Goal: Transaction & Acquisition: Book appointment/travel/reservation

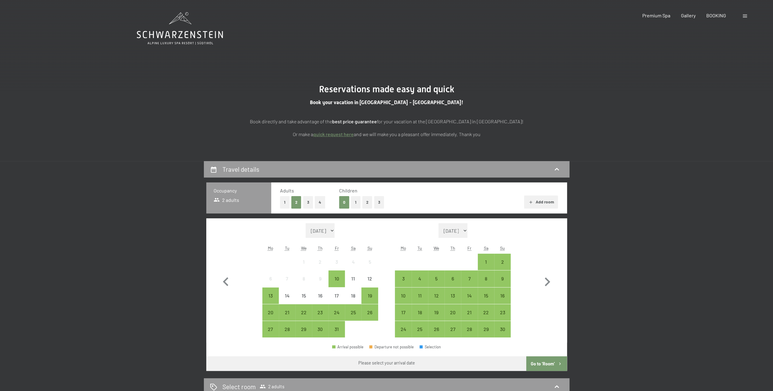
click at [174, 34] on icon at bounding box center [180, 28] width 86 height 33
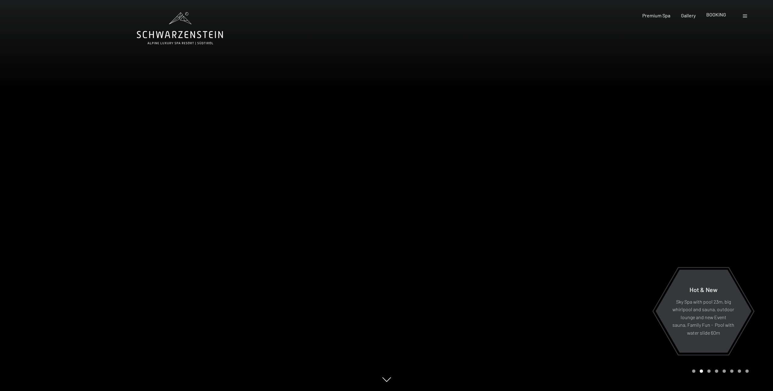
click at [713, 13] on span "BOOKING" at bounding box center [716, 15] width 20 height 6
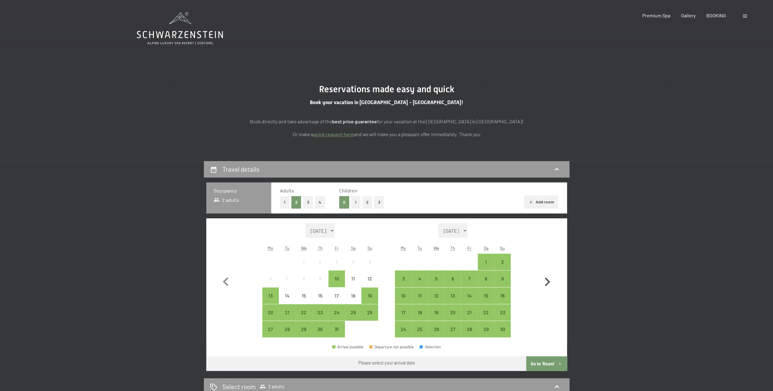
click at [548, 283] on icon "button" at bounding box center [547, 282] width 5 height 9
select select "[DATE]"
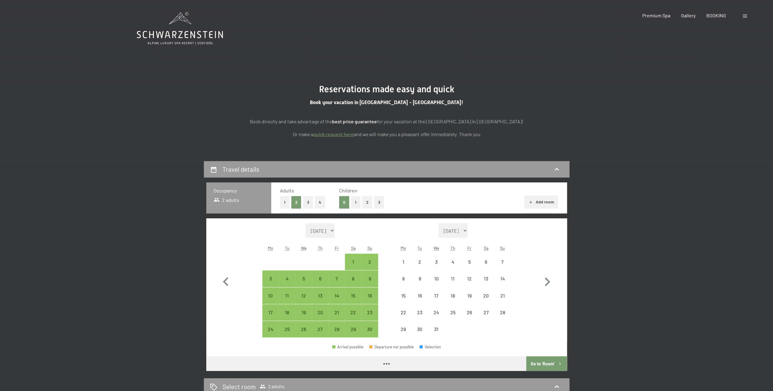
click at [477, 229] on form "Month/year [DATE] [DATE] [DATE] [DATE] [DATE] [DATE] [DATE] [DATE] [DATE] [DATE…" at bounding box center [453, 230] width 116 height 15
select select "[DATE]"
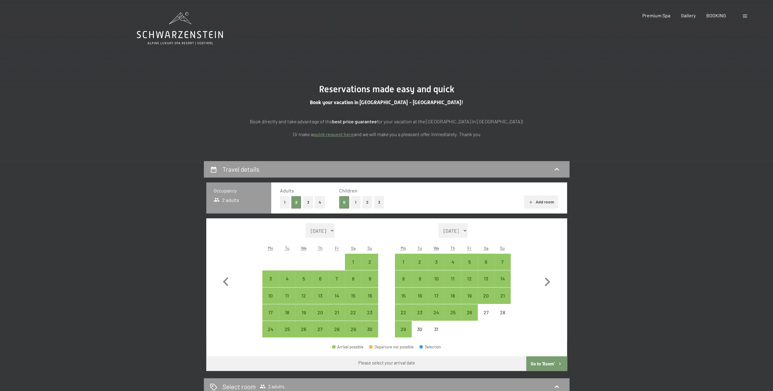
click at [468, 230] on select "[DATE] [DATE] [DATE] [DATE] [DATE] [DATE] [DATE] [DATE] [DATE] [DATE] [DATE] [D…" at bounding box center [452, 230] width 29 height 15
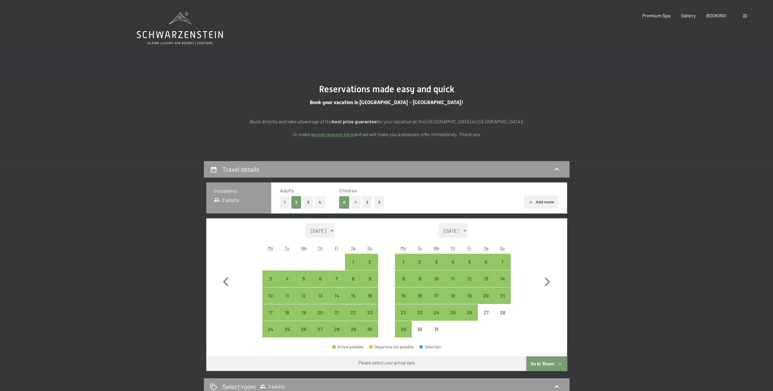
click at [468, 230] on select "[DATE] [DATE] [DATE] [DATE] [DATE] [DATE] [DATE] [DATE] [DATE] [DATE] [DATE] [D…" at bounding box center [452, 230] width 29 height 15
click at [463, 230] on select "[DATE] [DATE] [DATE] [DATE] [DATE] [DATE] [DATE] [DATE] [DATE] [DATE] [DATE] [D…" at bounding box center [452, 230] width 29 height 15
drag, startPoint x: 463, startPoint y: 230, endPoint x: 457, endPoint y: 165, distance: 65.5
click at [458, 168] on div "Travel details Occupancy 2 adults Adults 1 2 3 4 Children 0 1 2 3 Add room Mont…" at bounding box center [387, 266] width 366 height 210
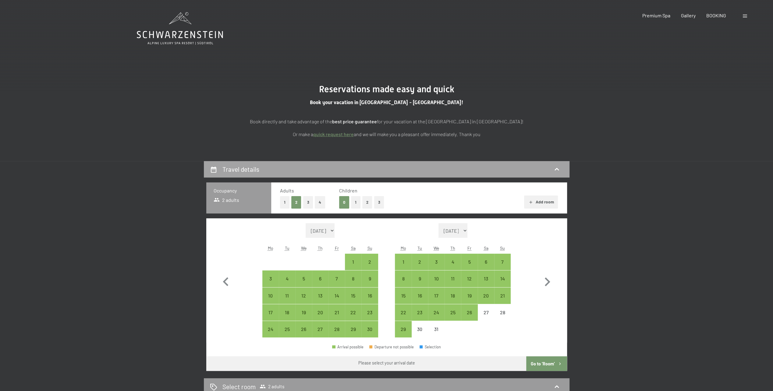
select select "[DATE]"
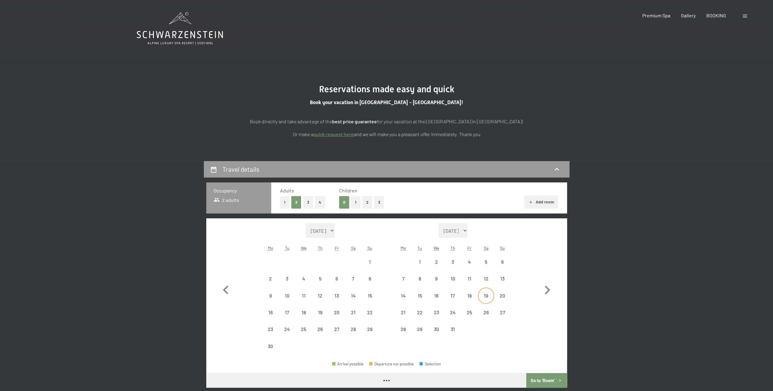
select select "[DATE]"
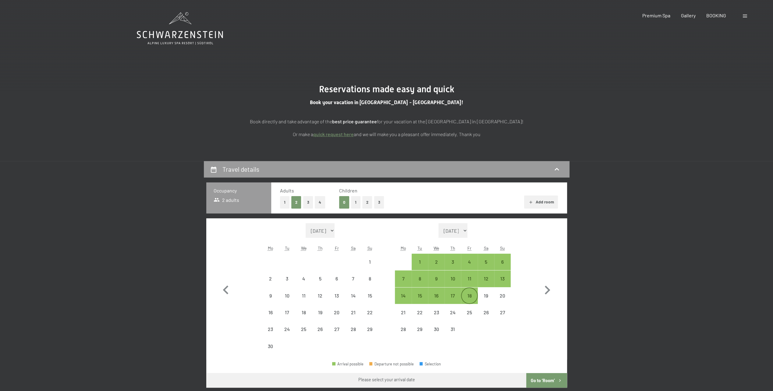
select select "[DATE]"
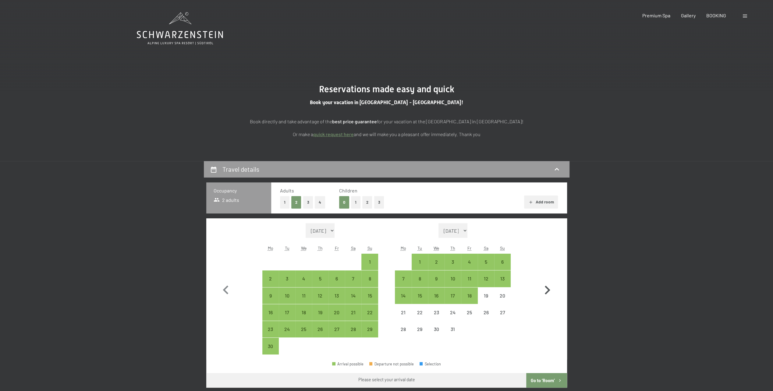
click at [547, 292] on icon "button" at bounding box center [547, 290] width 5 height 9
select select "[DATE]"
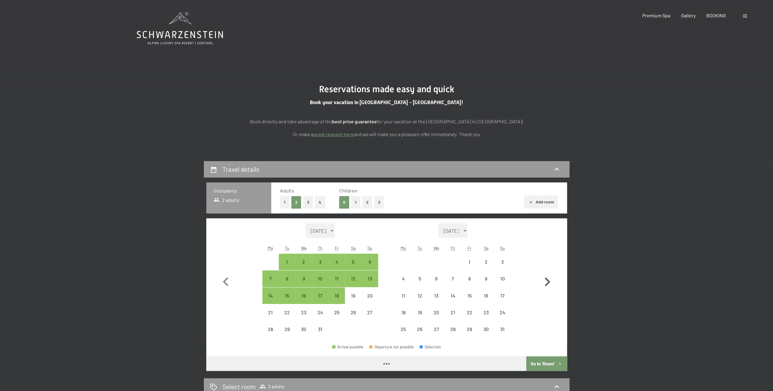
select select "[DATE]"
click at [547, 292] on button "button" at bounding box center [547, 280] width 18 height 115
select select "[DATE]"
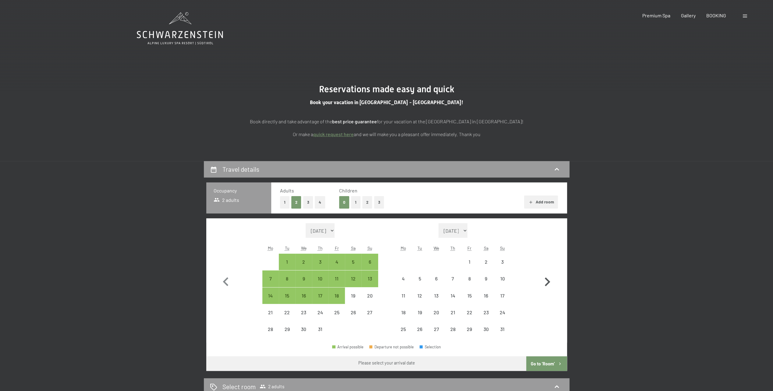
select select "[DATE]"
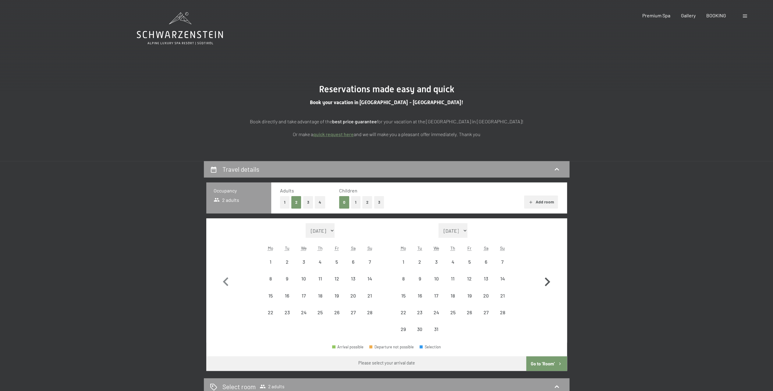
select select "[DATE]"
click at [547, 292] on button "button" at bounding box center [547, 280] width 18 height 115
select select "[DATE]"
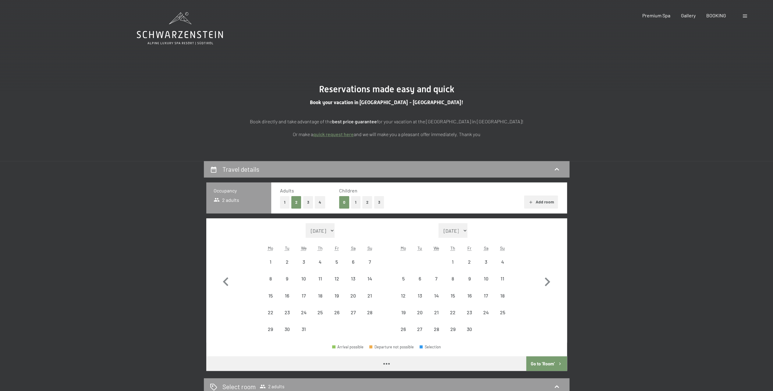
select select "[DATE]"
click at [222, 283] on icon "button" at bounding box center [226, 282] width 18 height 18
select select "[DATE]"
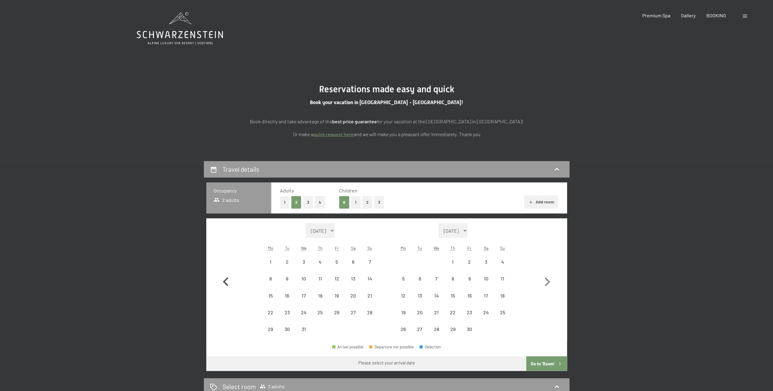
select select "[DATE]"
click at [222, 283] on icon "button" at bounding box center [226, 282] width 18 height 18
select select "[DATE]"
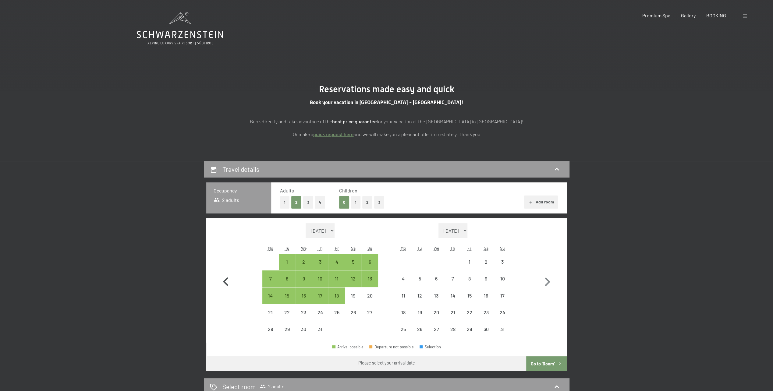
click at [222, 283] on icon "button" at bounding box center [226, 282] width 18 height 18
select select "[DATE]"
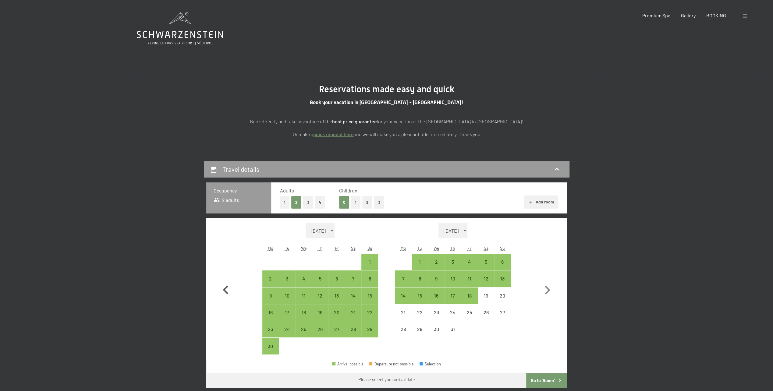
click at [222, 283] on icon "button" at bounding box center [226, 290] width 18 height 18
select select "[DATE]"
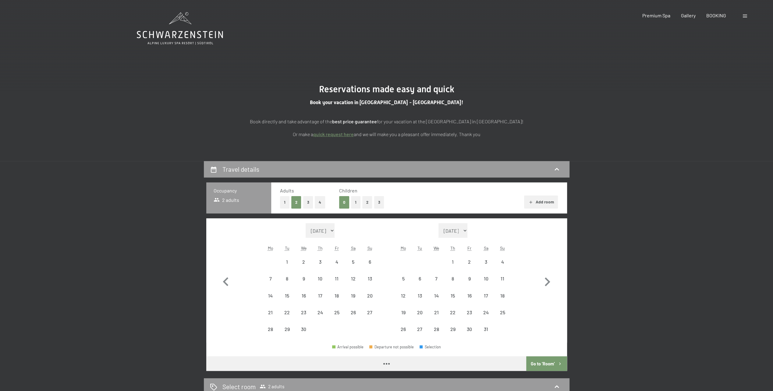
select select "[DATE]"
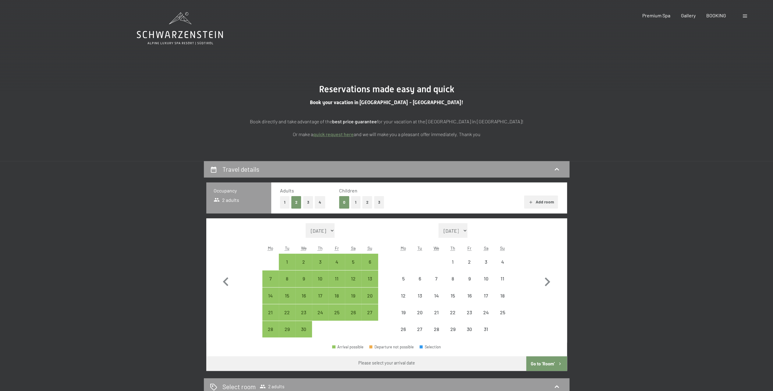
select select "[DATE]"
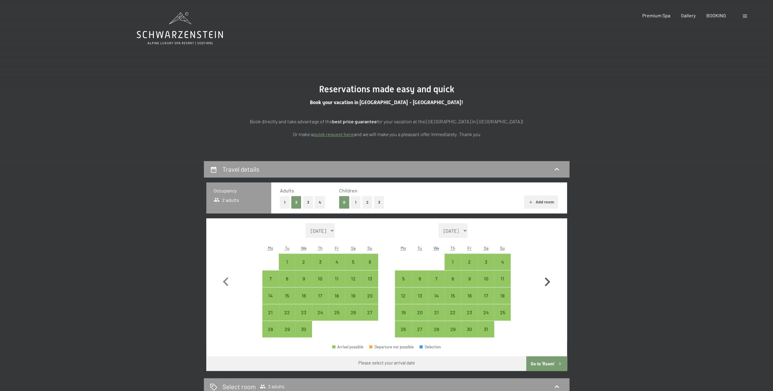
click at [547, 283] on icon "button" at bounding box center [547, 282] width 18 height 18
select select "[DATE]"
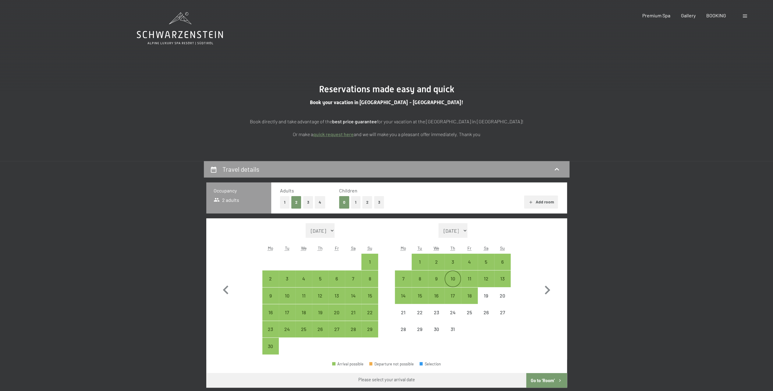
click at [453, 278] on div "10" at bounding box center [452, 283] width 15 height 15
select select "[DATE]"
click at [319, 204] on button "4" at bounding box center [320, 202] width 10 height 12
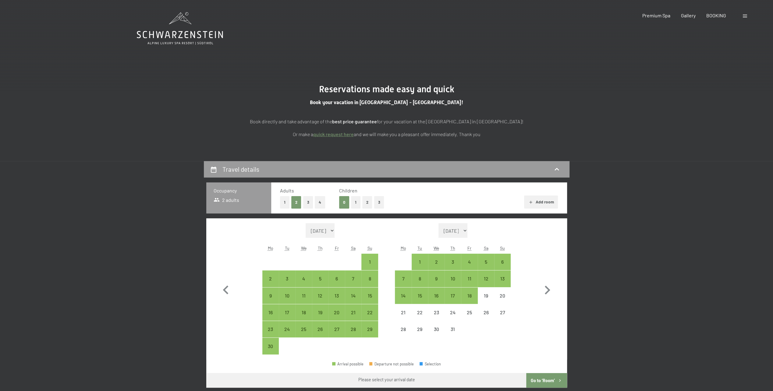
select select "[DATE]"
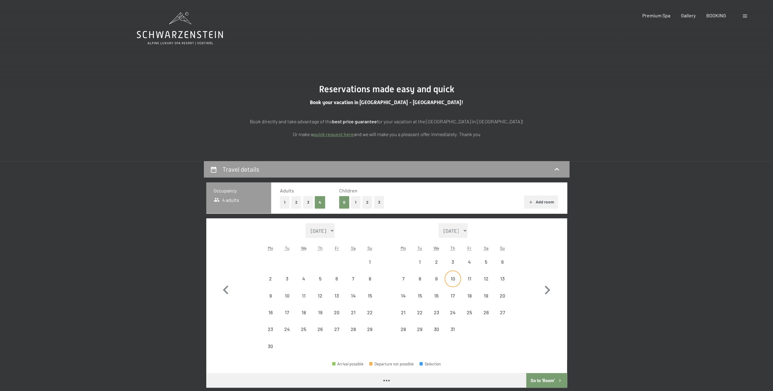
select select "[DATE]"
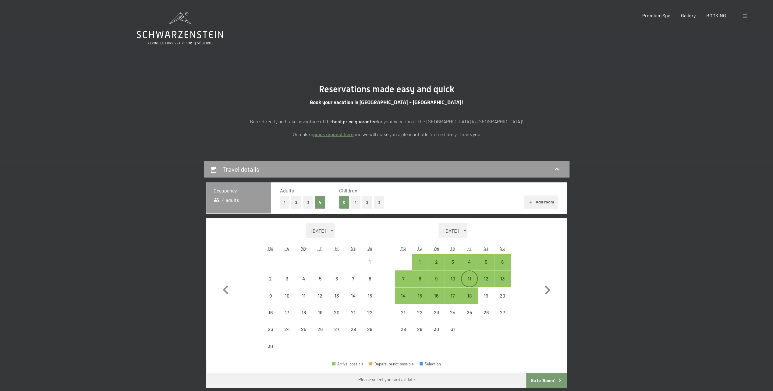
select select "[DATE]"
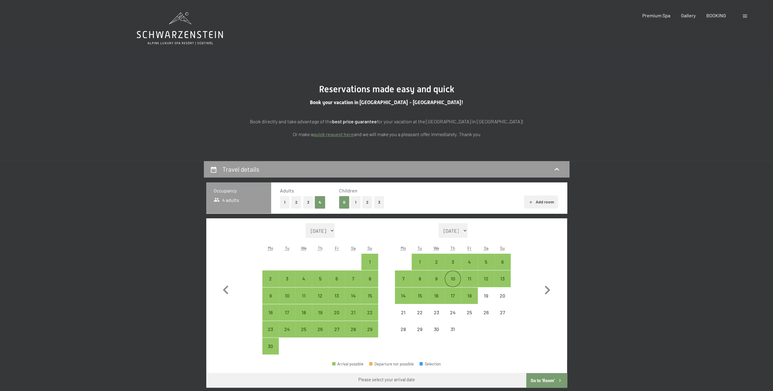
click at [454, 278] on div "10" at bounding box center [452, 283] width 15 height 15
select select "[DATE]"
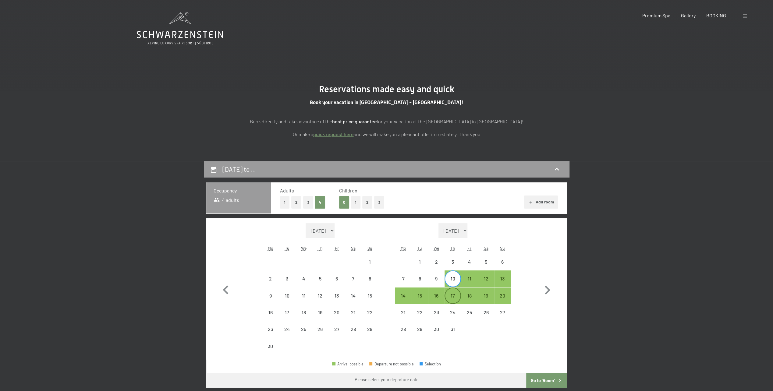
click at [454, 294] on div "17" at bounding box center [452, 300] width 15 height 15
select select "[DATE]"
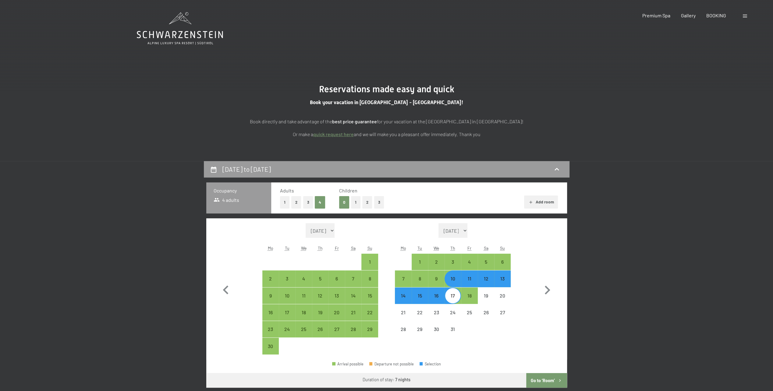
click at [550, 380] on button "Go to ‘Room’" at bounding box center [546, 380] width 41 height 15
select select "[DATE]"
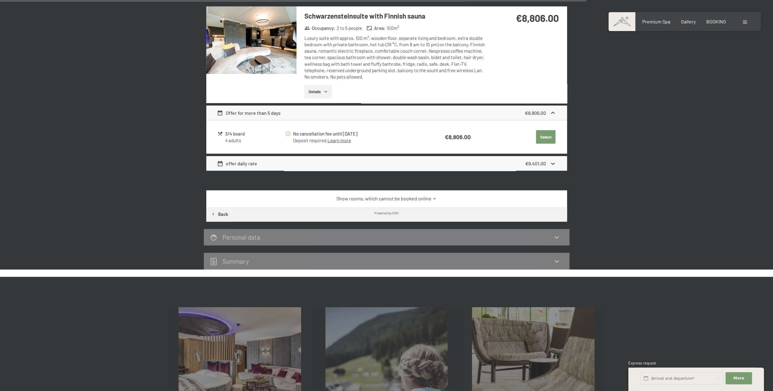
scroll to position [1227, 0]
